Goal: Information Seeking & Learning: Find specific fact

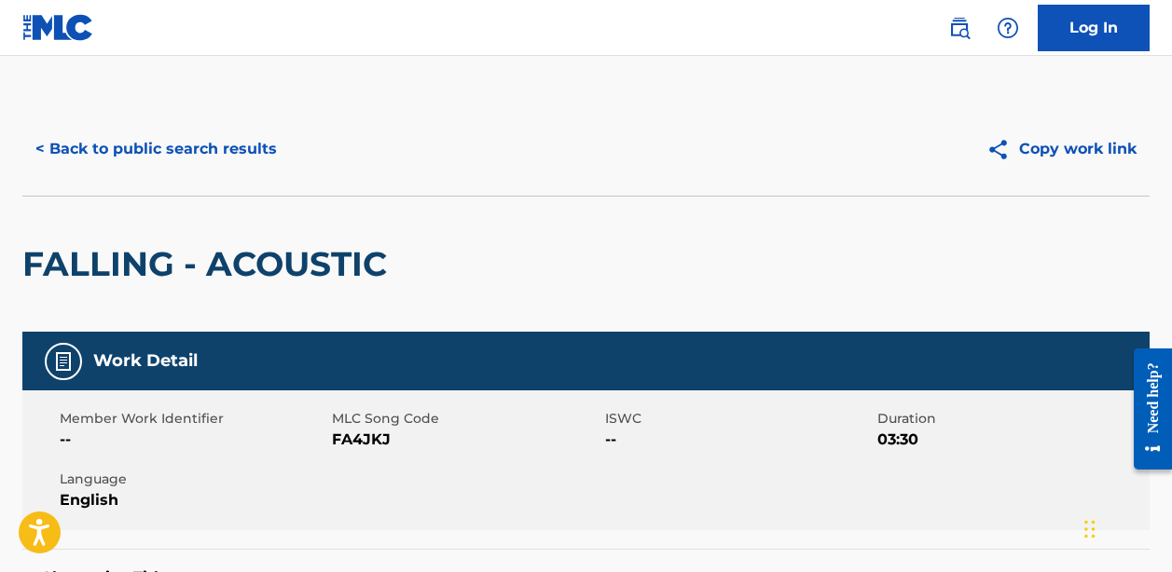
click at [184, 148] on button "< Back to public search results" at bounding box center [156, 149] width 268 height 47
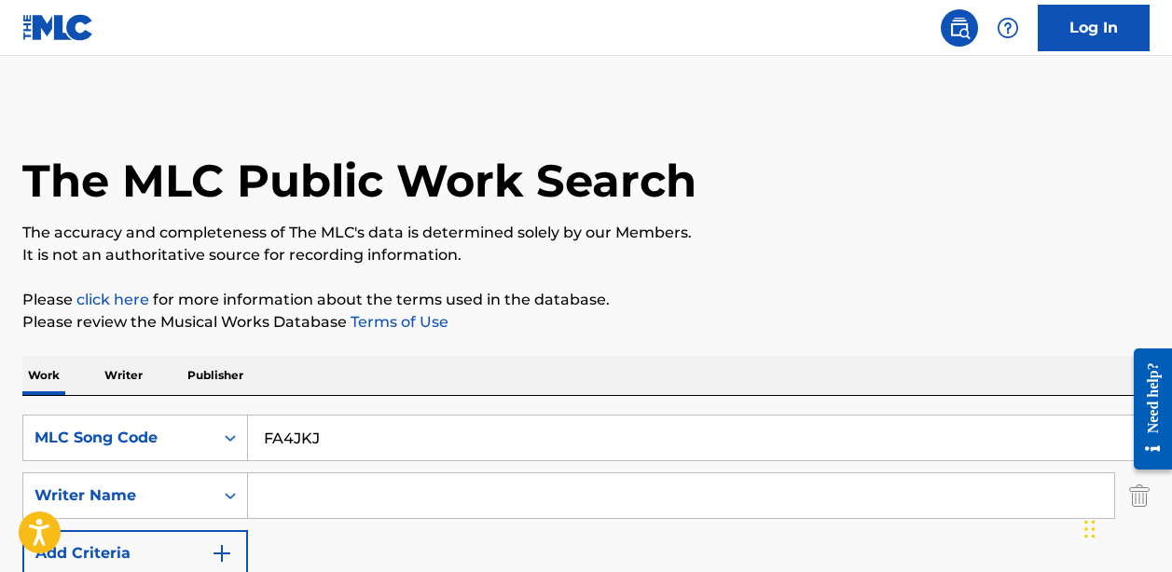
scroll to position [336, 0]
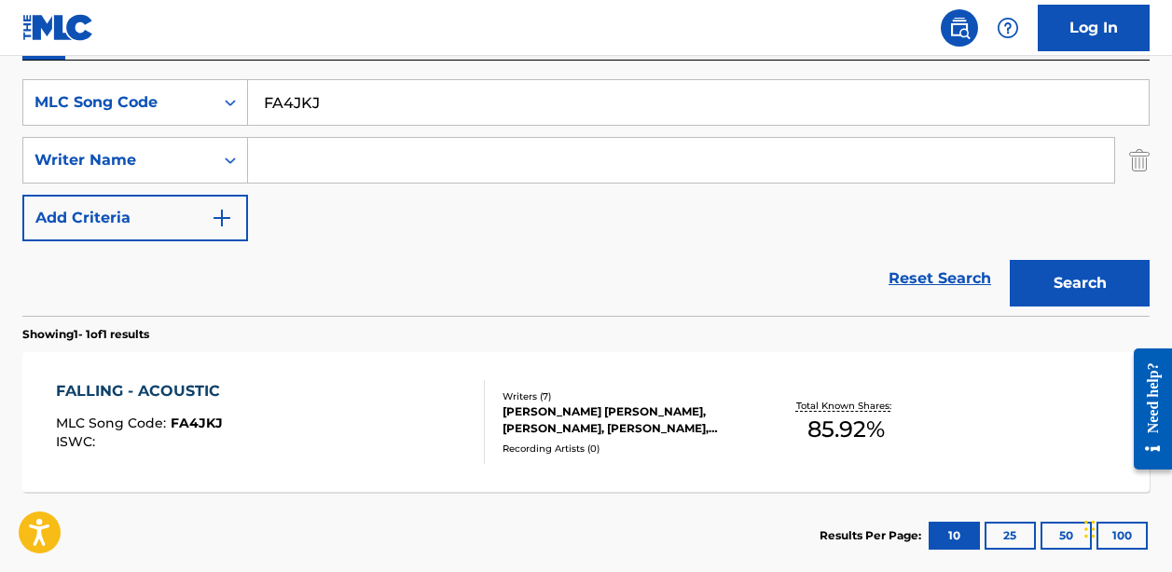
click at [337, 106] on input "FA4JKJ" at bounding box center [698, 102] width 900 height 45
paste input "TROG WARS"
type input "TROG WARS"
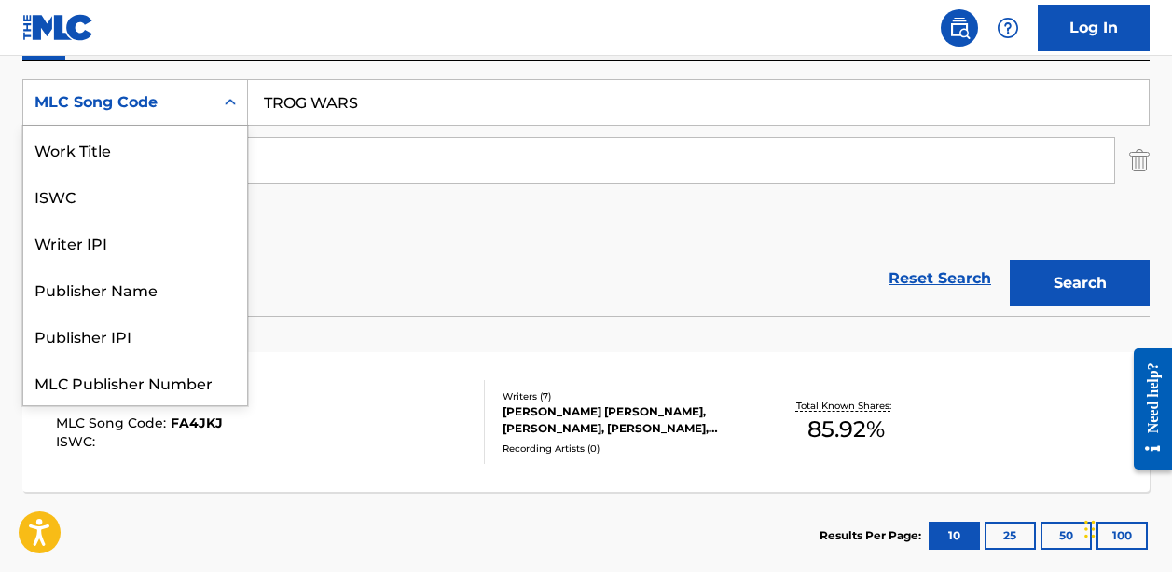
click at [216, 108] on div "Search Form" at bounding box center [230, 103] width 34 height 34
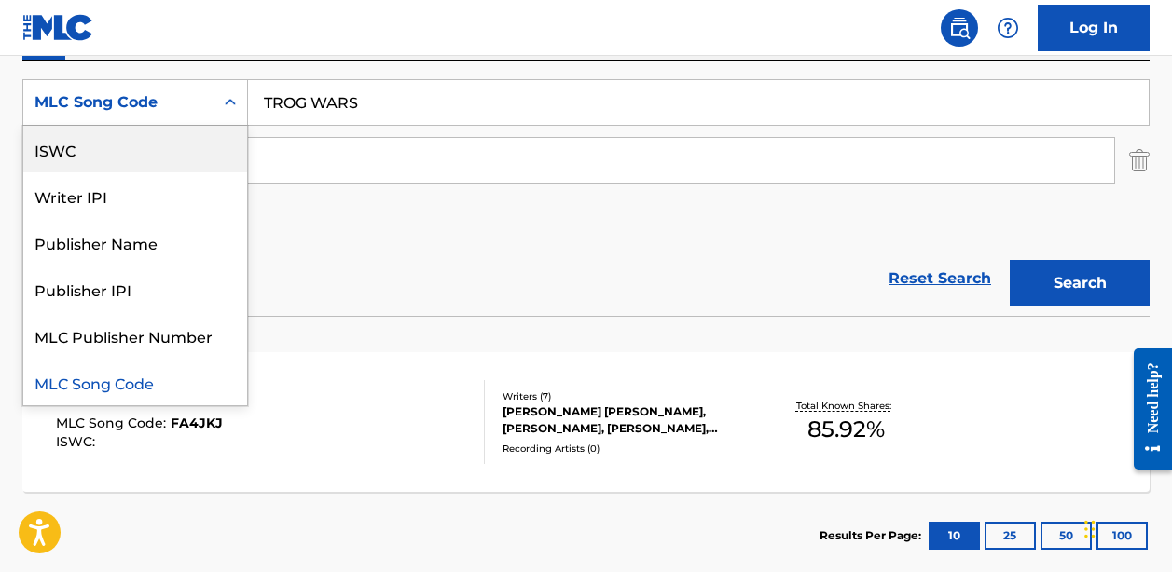
scroll to position [0, 0]
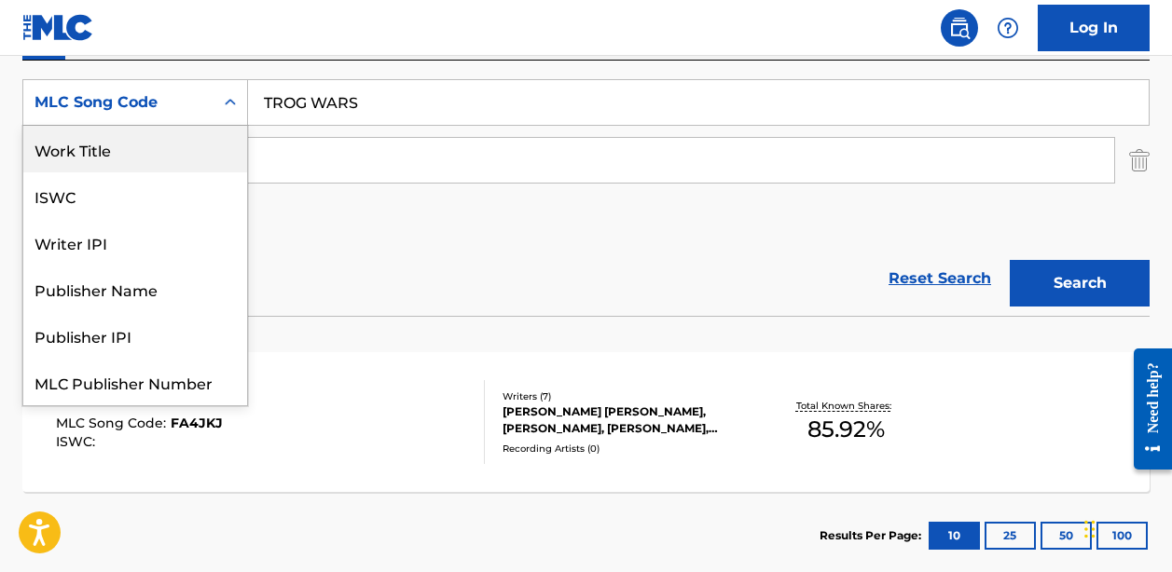
click at [125, 147] on div "Work Title" at bounding box center [135, 149] width 224 height 47
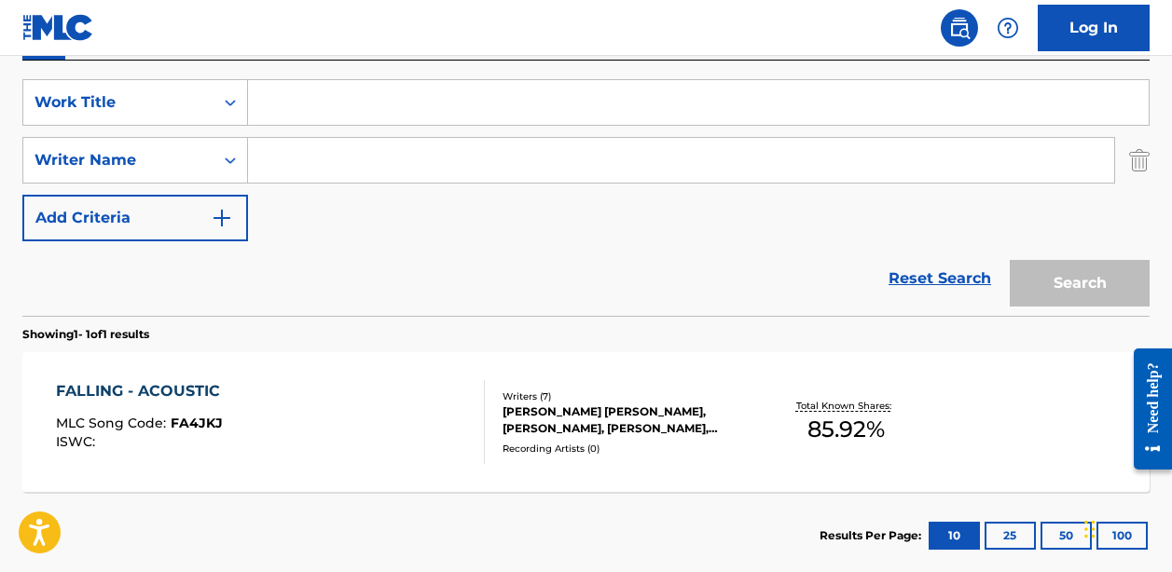
click at [353, 106] on input "Search Form" at bounding box center [698, 102] width 900 height 45
paste input "TROG WARS"
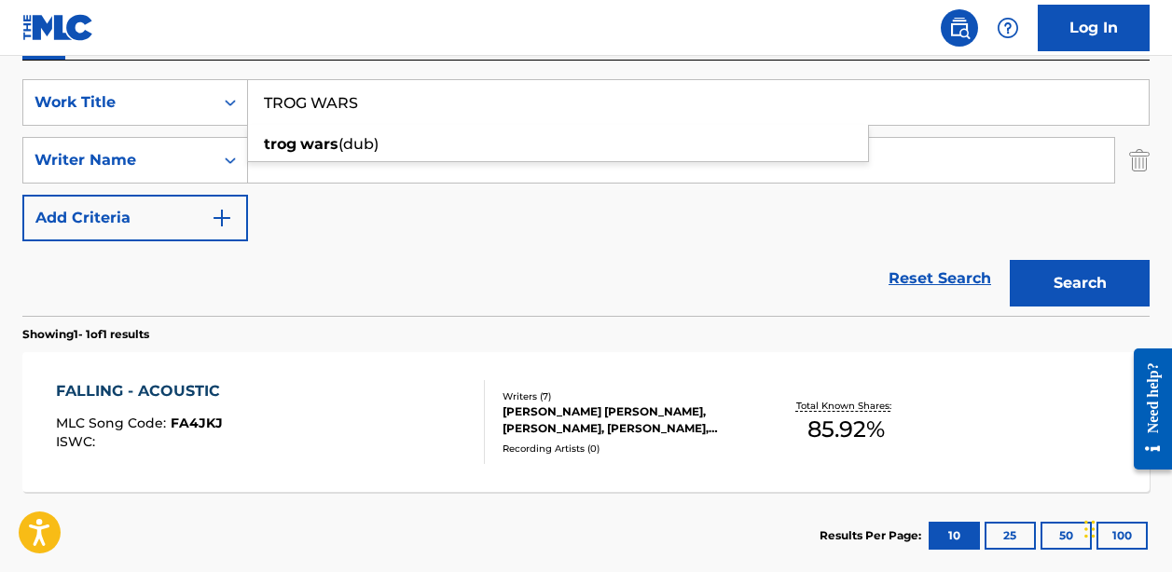
type input "TROG WARS"
click at [510, 182] on input "Search Form" at bounding box center [681, 160] width 866 height 45
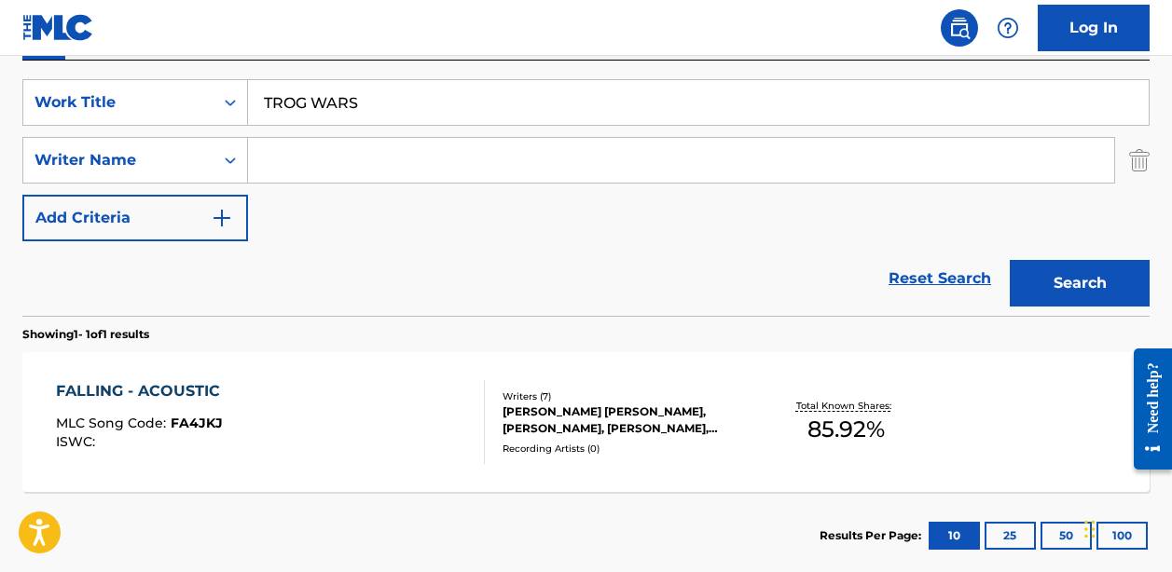
click at [510, 182] on input "Search Form" at bounding box center [681, 160] width 866 height 45
paste input "[PERSON_NAME]"
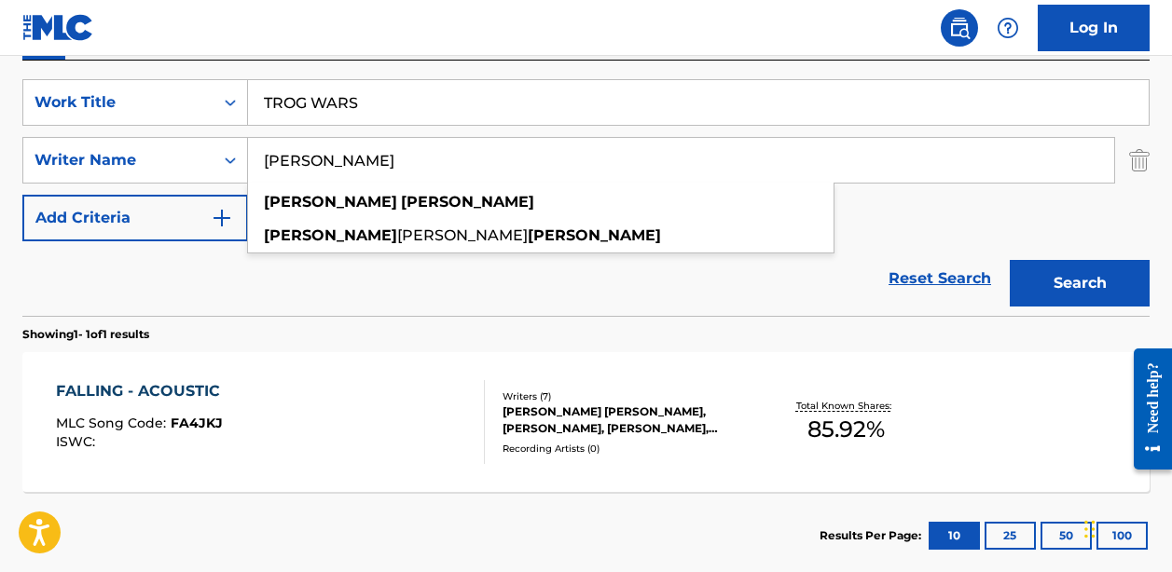
type input "[PERSON_NAME]"
click at [1079, 283] on button "Search" at bounding box center [1080, 283] width 140 height 47
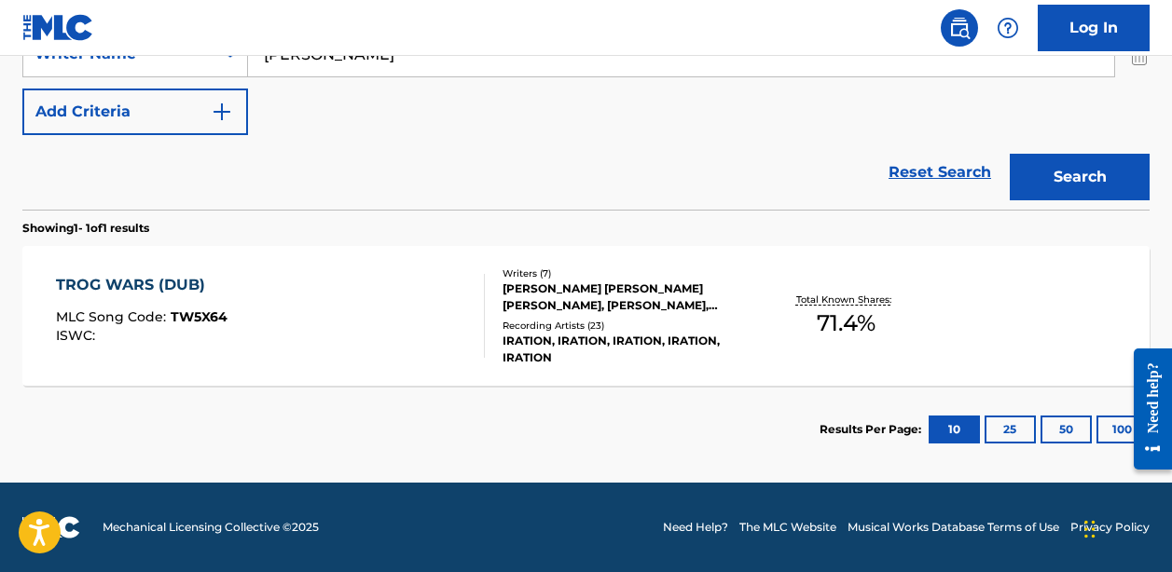
scroll to position [442, 0]
click at [901, 323] on div "Total Known Shares: 71.4 %" at bounding box center [845, 316] width 187 height 57
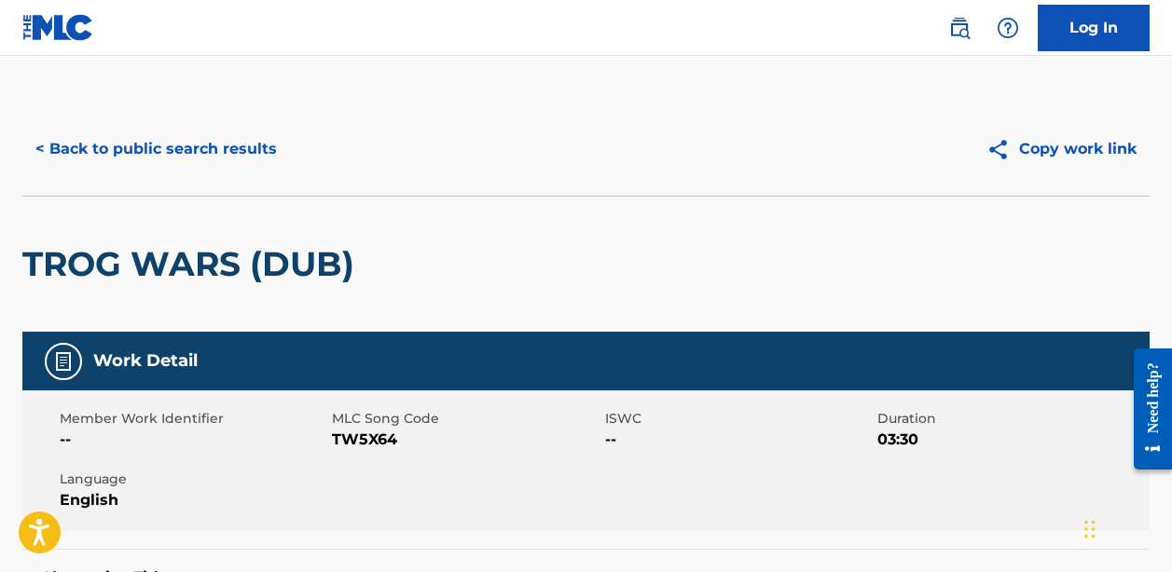
scroll to position [181, 0]
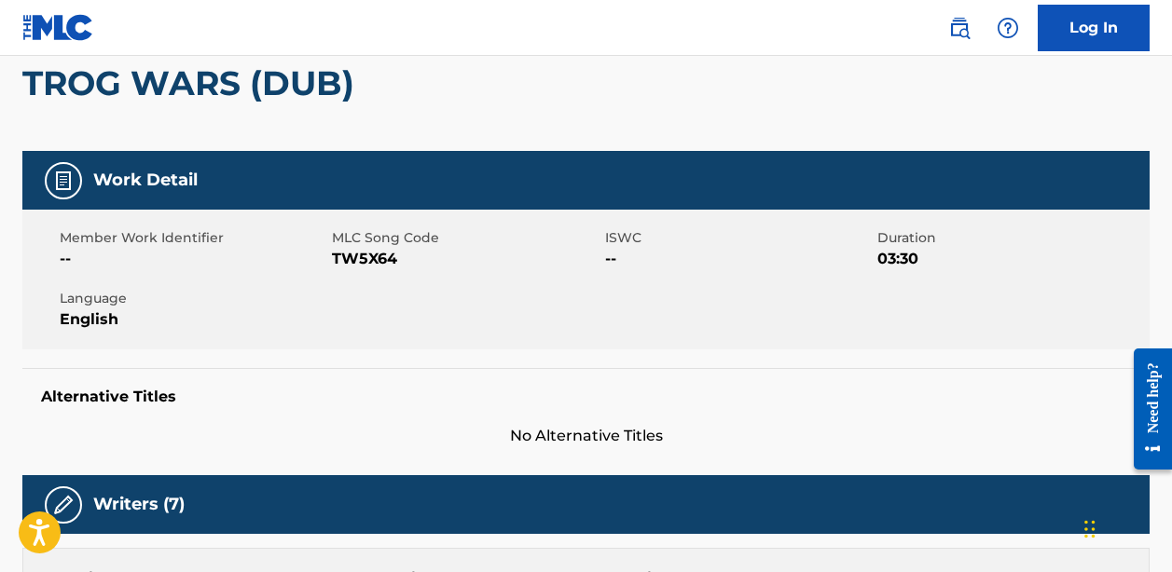
click at [377, 262] on span "TW5X64" at bounding box center [466, 259] width 268 height 22
copy span "TW5X64"
